Goal: Find specific page/section: Find specific page/section

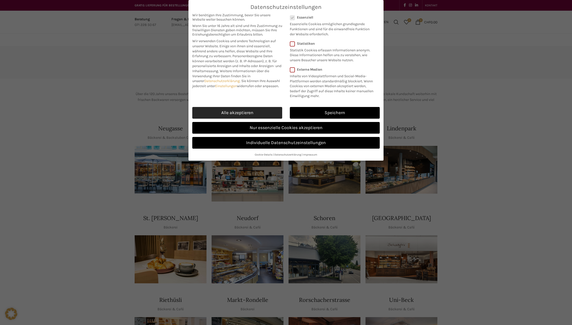
click at [244, 113] on link "Alle akzeptieren" at bounding box center [237, 113] width 90 height 12
checkbox input "true"
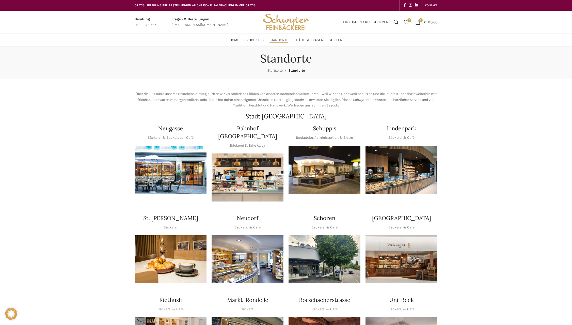
scroll to position [25, 0]
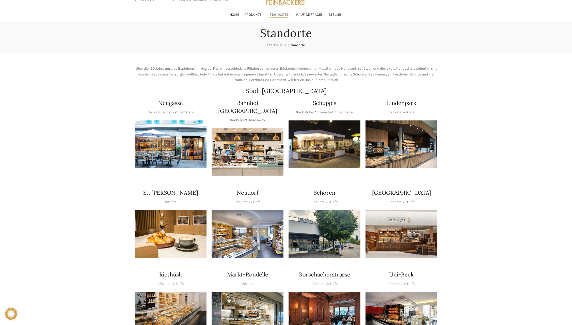
click at [249, 221] on img "1 / 1" at bounding box center [248, 234] width 72 height 48
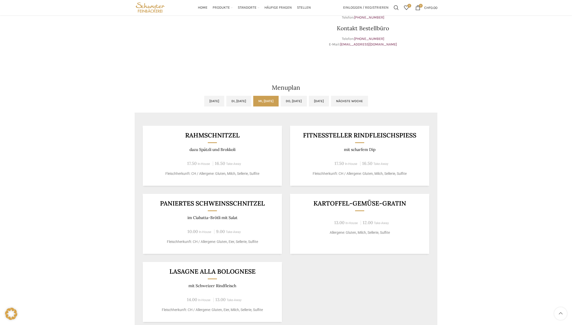
scroll to position [152, 0]
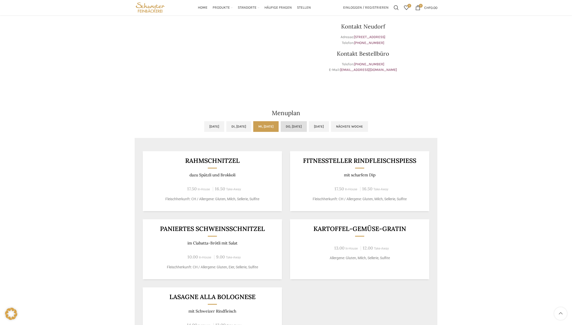
click at [306, 126] on link "Do, [DATE]" at bounding box center [294, 126] width 26 height 11
click at [259, 128] on link "Mi, [DATE]" at bounding box center [265, 126] width 25 height 11
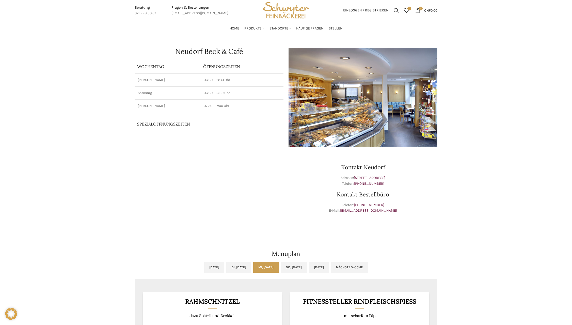
scroll to position [0, 0]
